Goal: Task Accomplishment & Management: Use online tool/utility

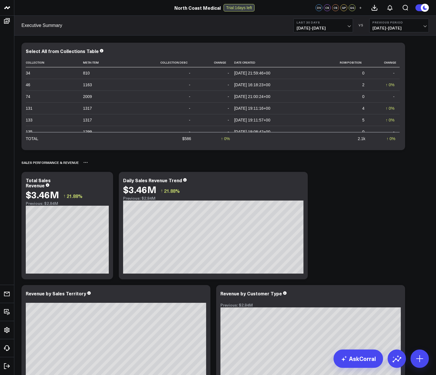
click at [111, 156] on div "Sales Performance & Revenue" at bounding box center [225, 162] width 408 height 13
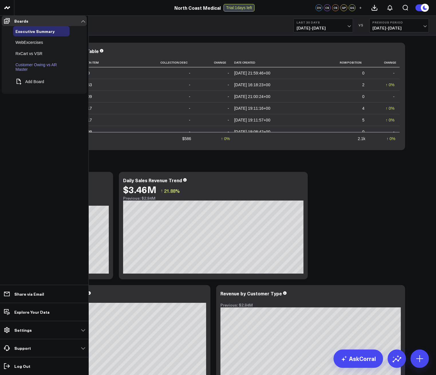
click at [30, 72] on link "Customer Owing vs AR Master" at bounding box center [37, 66] width 44 height 9
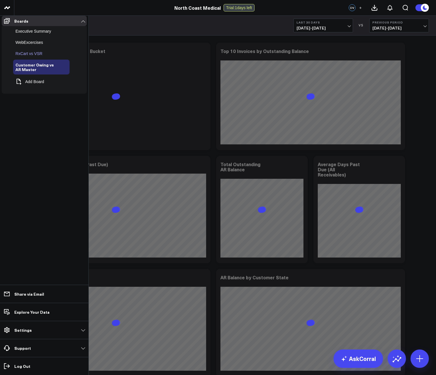
click at [38, 56] on span "RxCart vs VSR" at bounding box center [28, 53] width 27 height 5
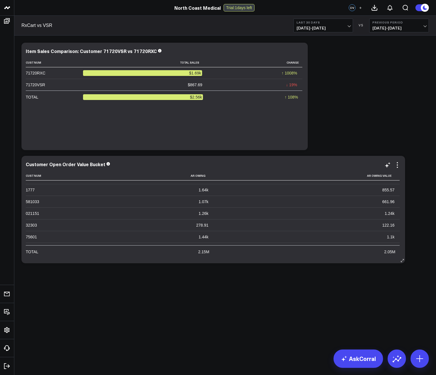
scroll to position [172, 0]
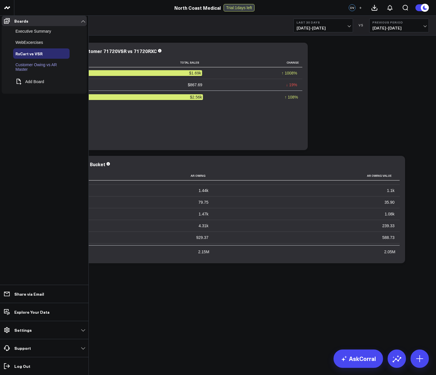
click at [31, 72] on link "Customer Owing vs AR Master" at bounding box center [37, 66] width 44 height 9
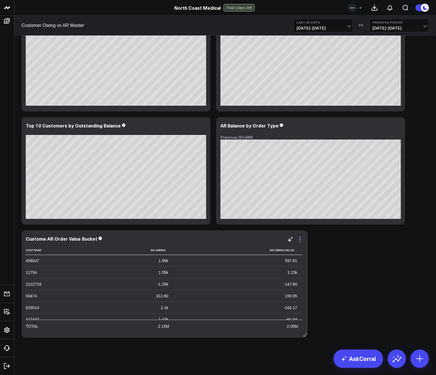
click at [300, 237] on icon at bounding box center [300, 237] width 1 height 1
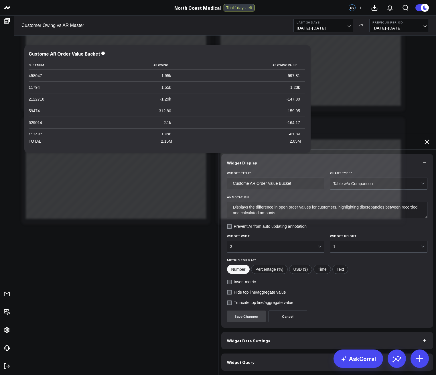
click at [250, 353] on button "Widget Query" at bounding box center [327, 361] width 212 height 17
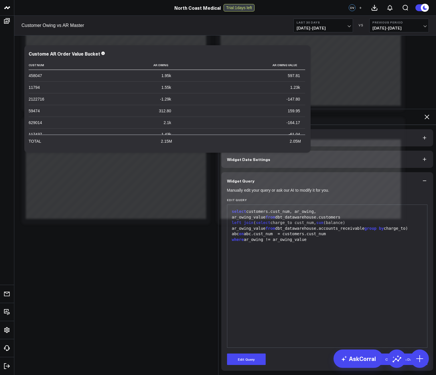
click at [428, 115] on icon at bounding box center [427, 117] width 5 height 5
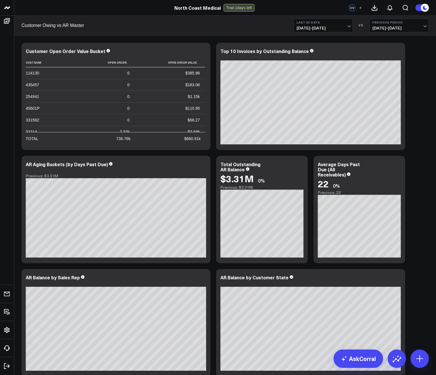
drag, startPoint x: 349, startPoint y: 293, endPoint x: 292, endPoint y: 188, distance: 119.6
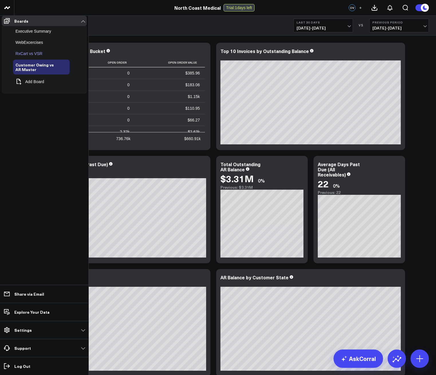
click at [24, 56] on span "RxCart vs VSR" at bounding box center [28, 53] width 27 height 5
